Goal: Task Accomplishment & Management: Manage account settings

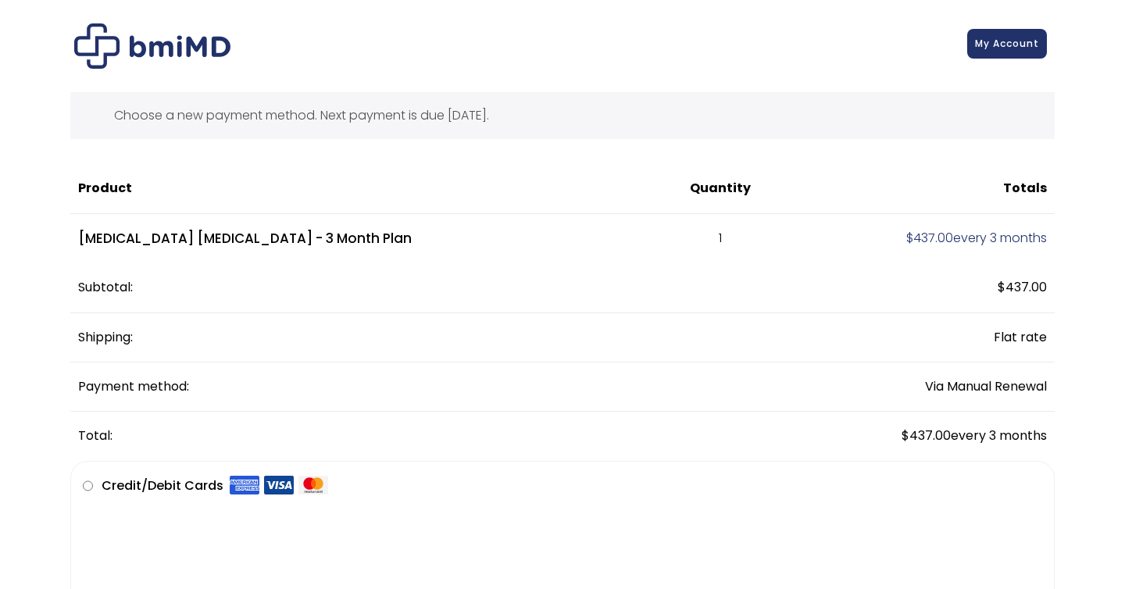
click at [1018, 54] on link "My Account" at bounding box center [1007, 44] width 80 height 30
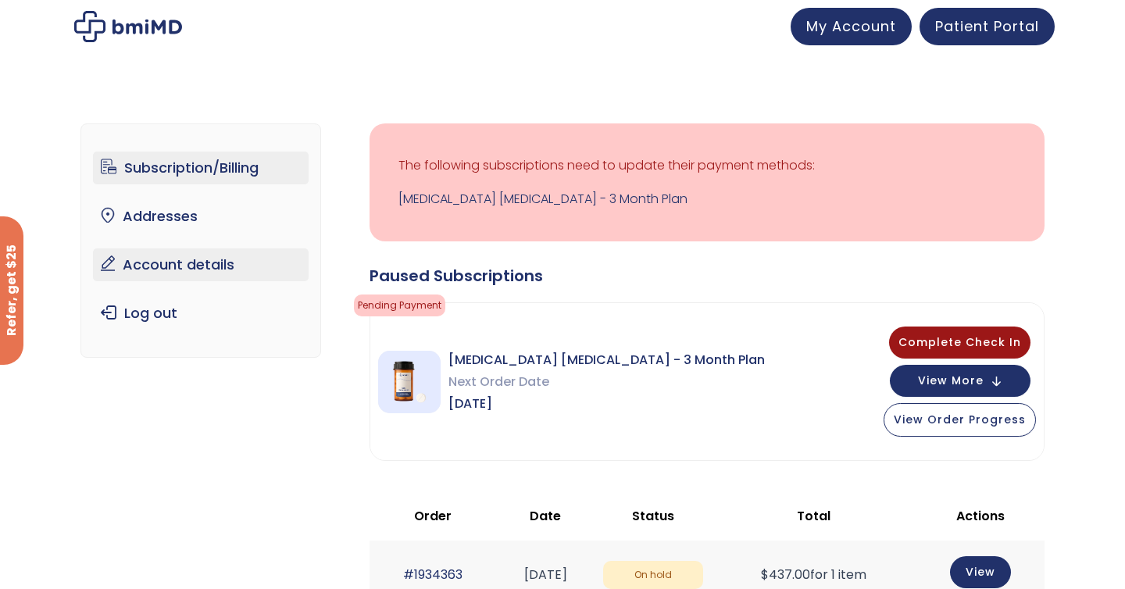
click at [188, 269] on link "Account details" at bounding box center [201, 264] width 216 height 33
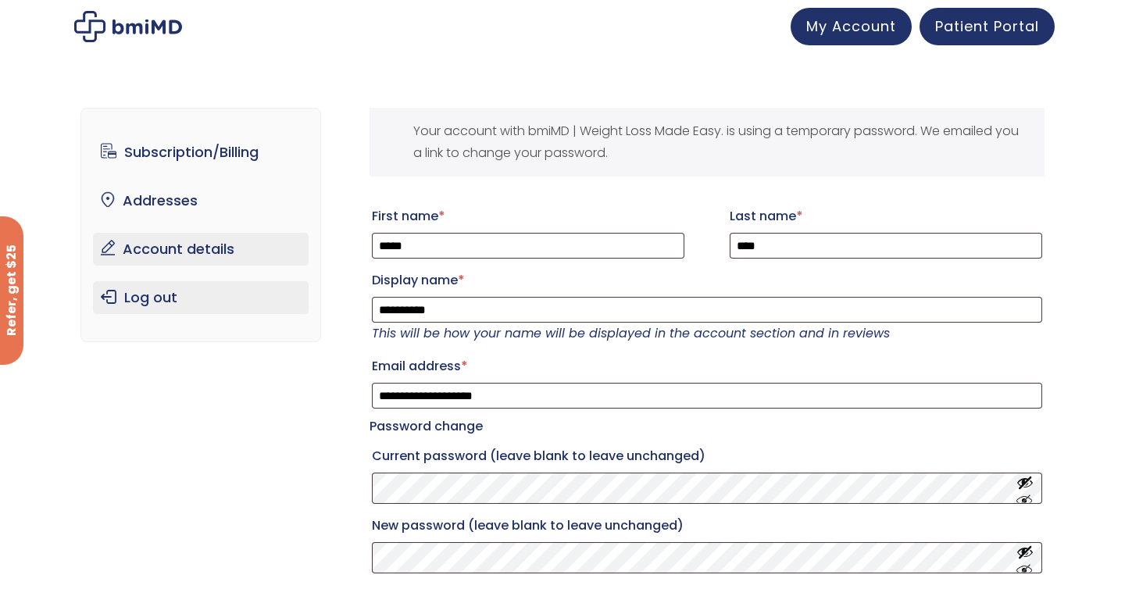
click at [173, 293] on link "Log out" at bounding box center [201, 297] width 216 height 33
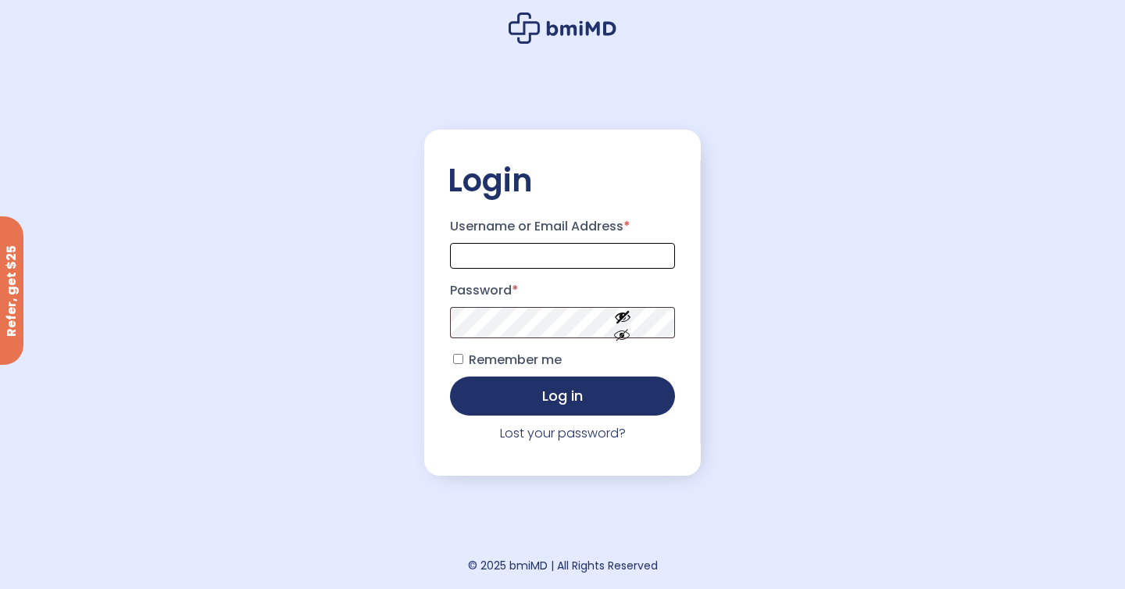
click at [549, 253] on input "Username or Email Address *" at bounding box center [562, 256] width 225 height 26
type input "**********"
click at [450, 377] on button "Log in" at bounding box center [562, 396] width 225 height 39
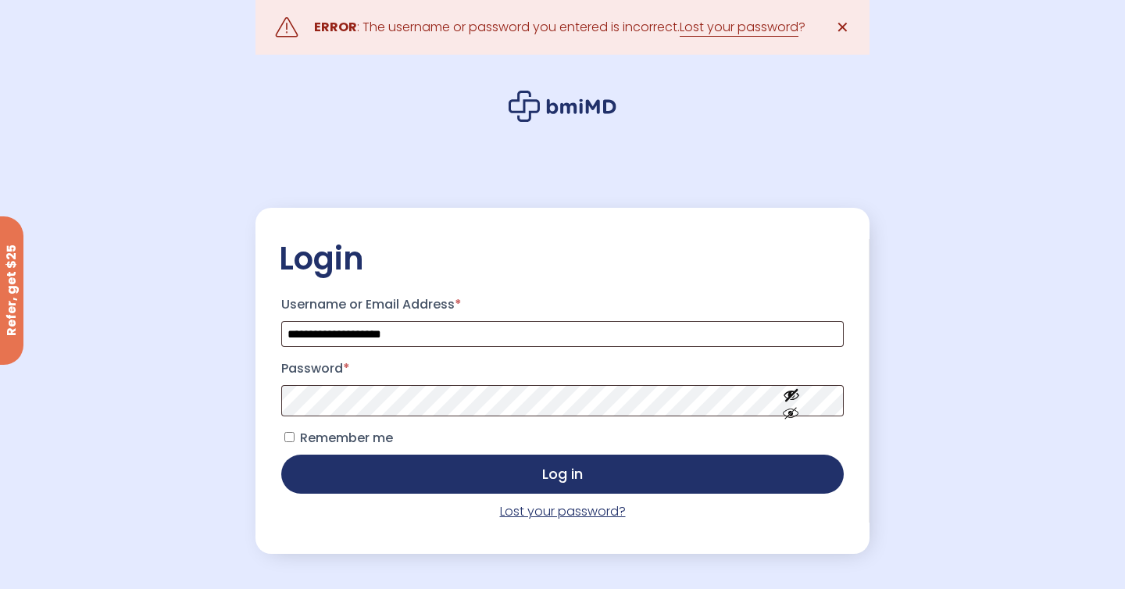
click at [523, 512] on link "Lost your password?" at bounding box center [563, 511] width 126 height 18
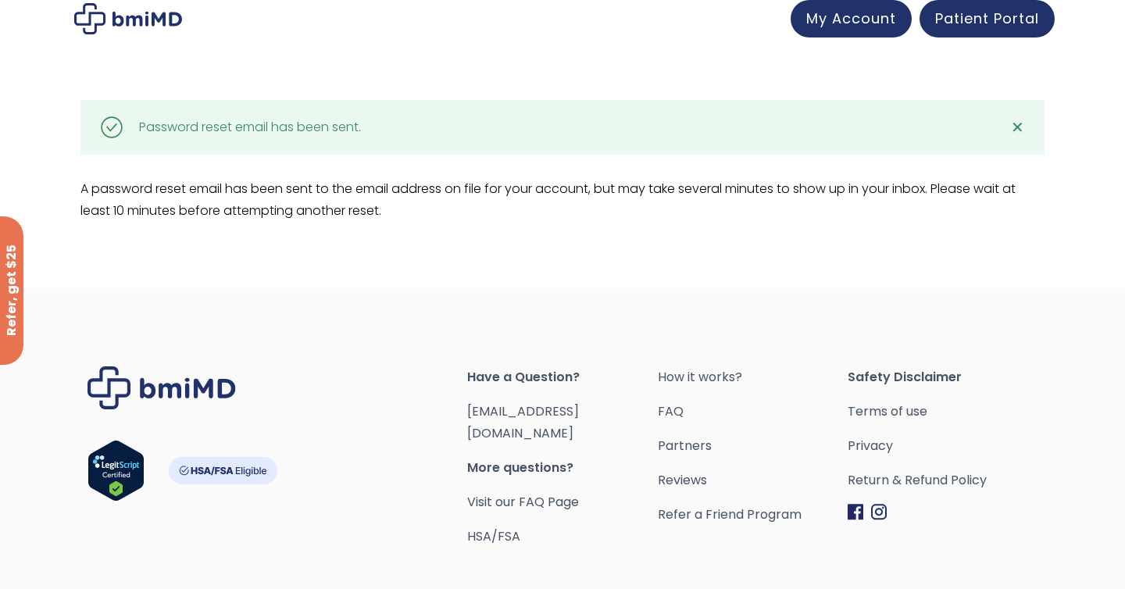
scroll to position [12, 0]
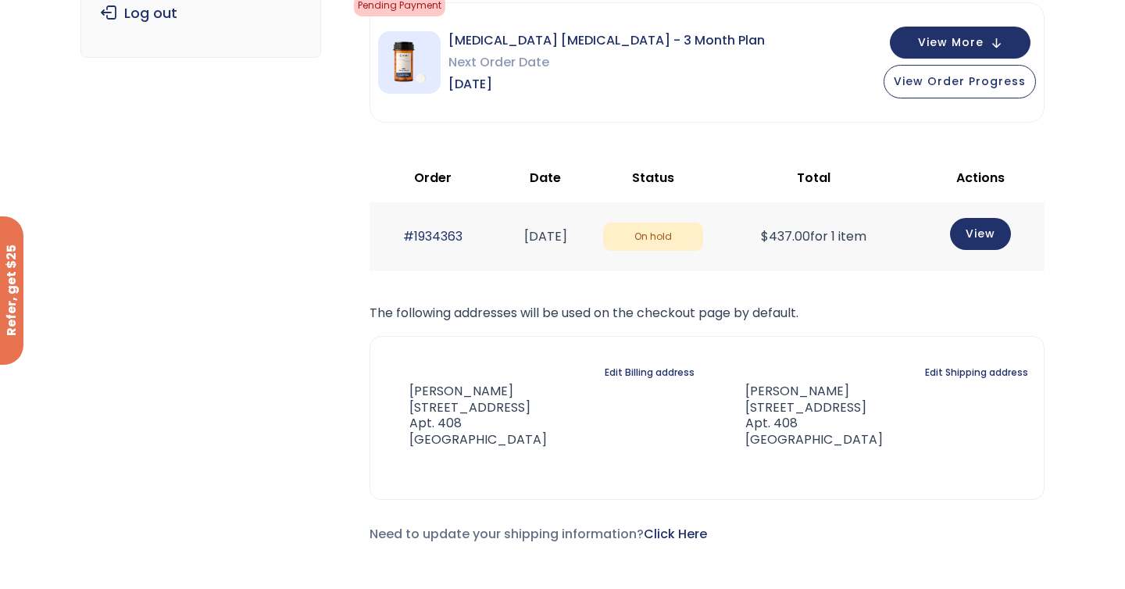
scroll to position [274, 0]
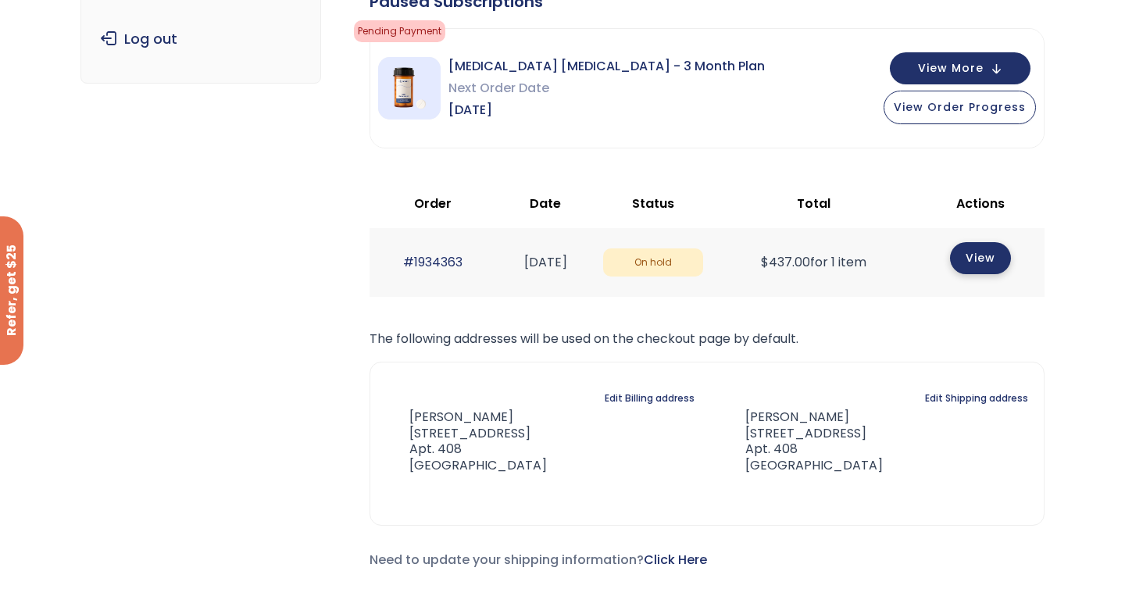
click at [1011, 257] on link "View" at bounding box center [980, 258] width 61 height 32
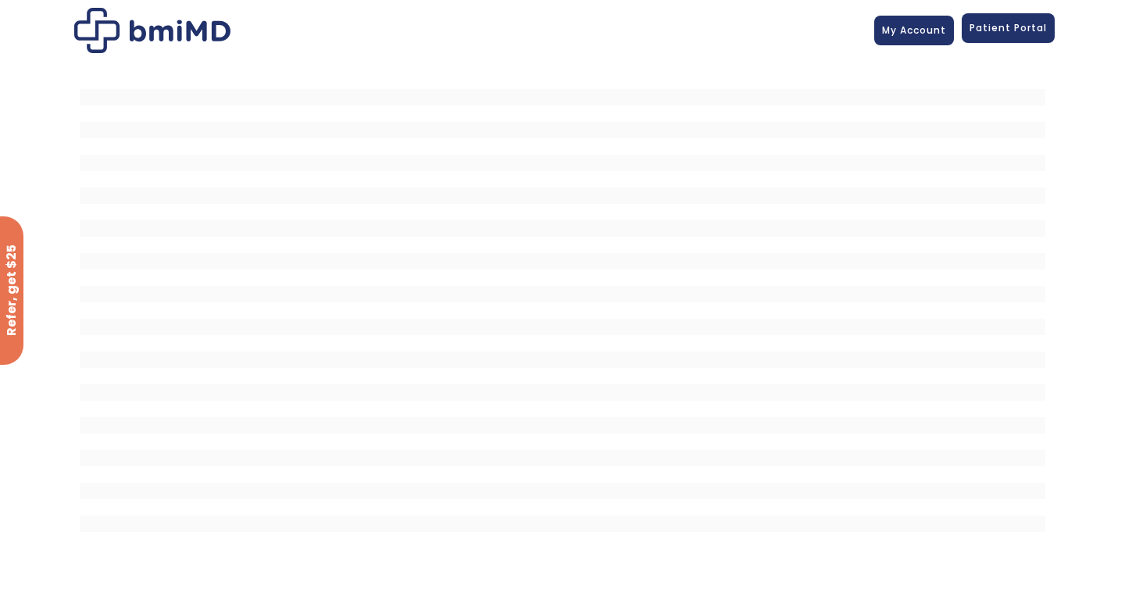
click at [1009, 31] on span "Patient Portal" at bounding box center [1008, 27] width 77 height 13
click at [902, 39] on link "My Account" at bounding box center [914, 28] width 80 height 30
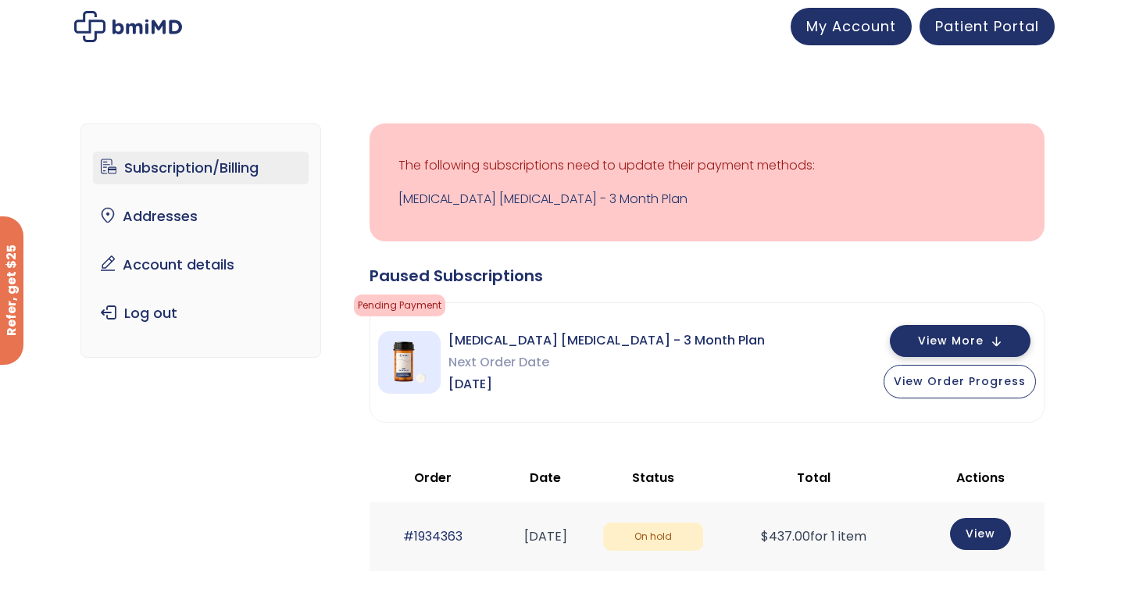
click at [948, 336] on span "View More" at bounding box center [951, 341] width 66 height 10
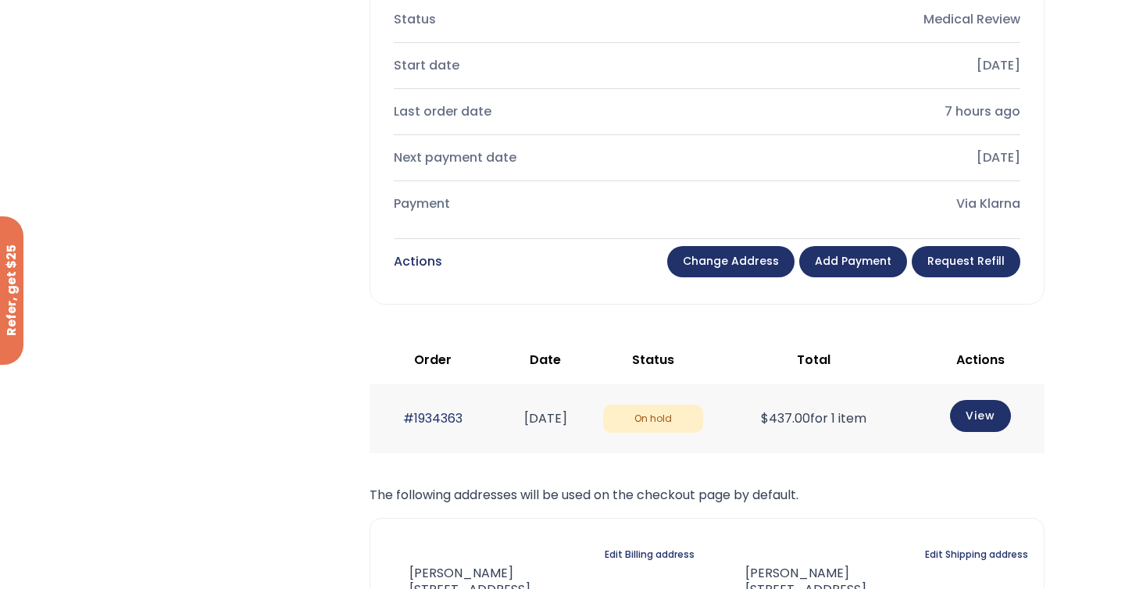
scroll to position [697, 0]
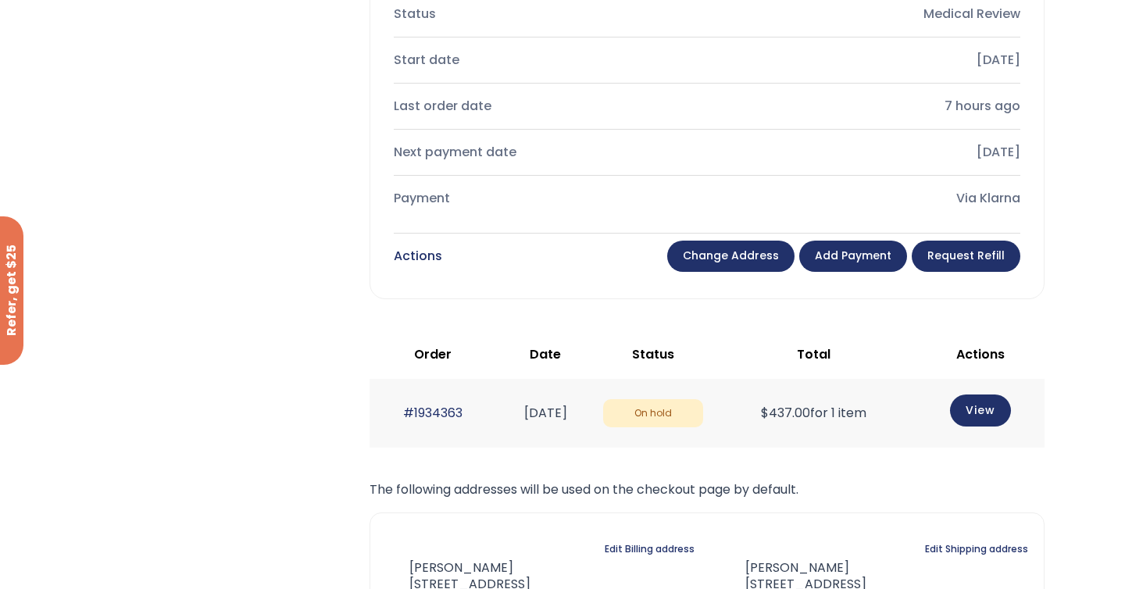
click at [840, 243] on link "Add payment" at bounding box center [853, 256] width 108 height 31
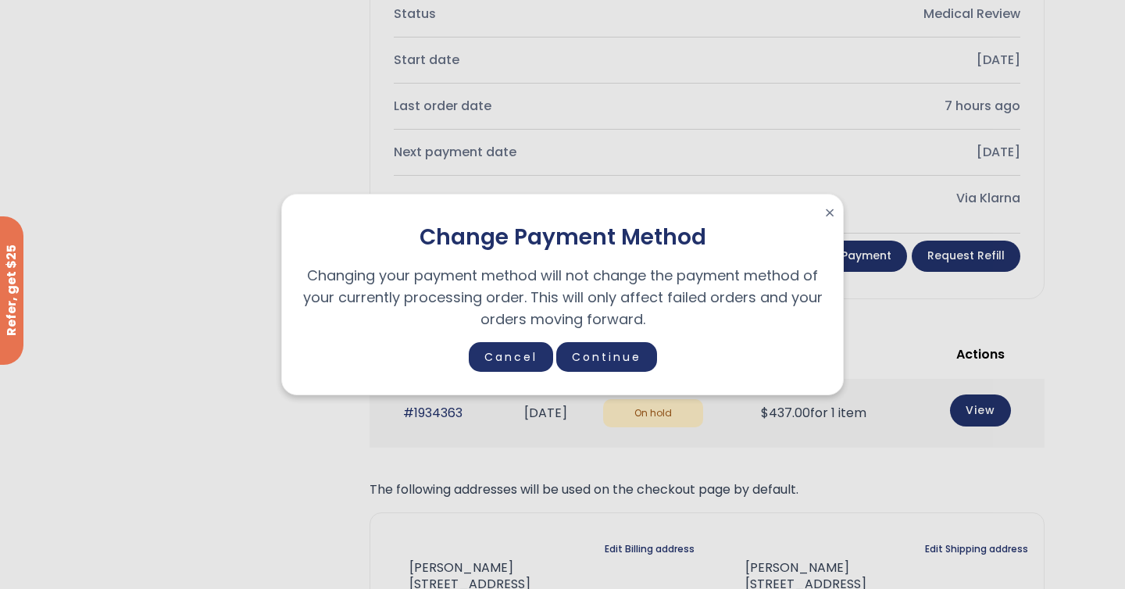
click at [830, 215] on span "×" at bounding box center [829, 213] width 11 height 22
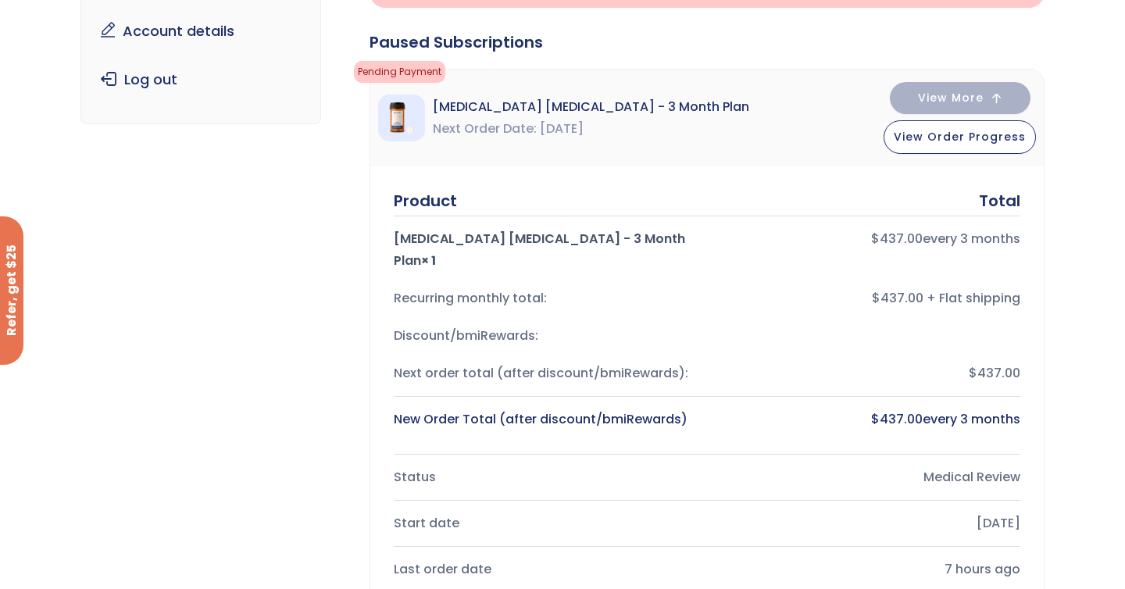
scroll to position [0, 0]
